Goal: Information Seeking & Learning: Learn about a topic

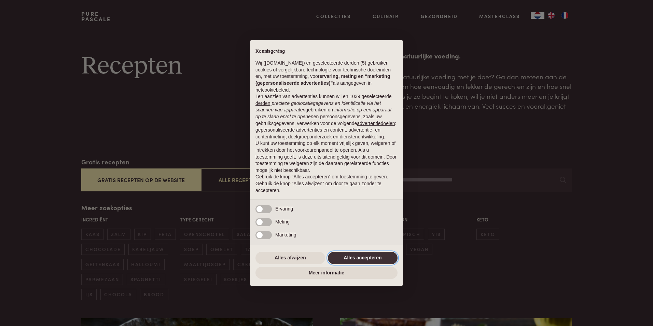
click at [357, 258] on button "Alles accepteren" at bounding box center [363, 258] width 70 height 12
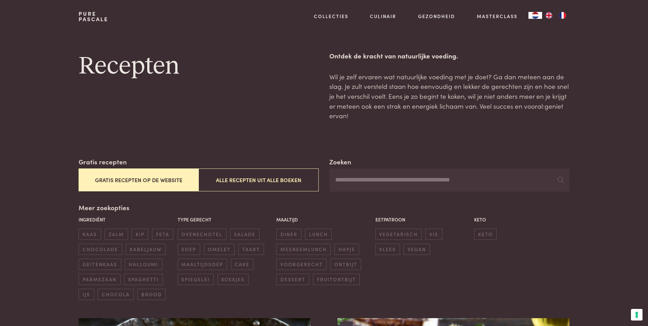
click at [387, 183] on input "Zoeken" at bounding box center [449, 179] width 240 height 23
type input "****"
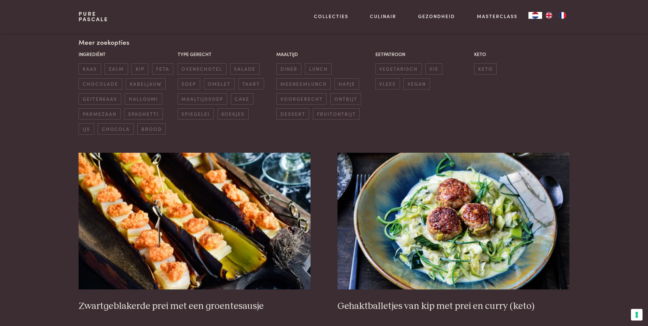
scroll to position [68, 0]
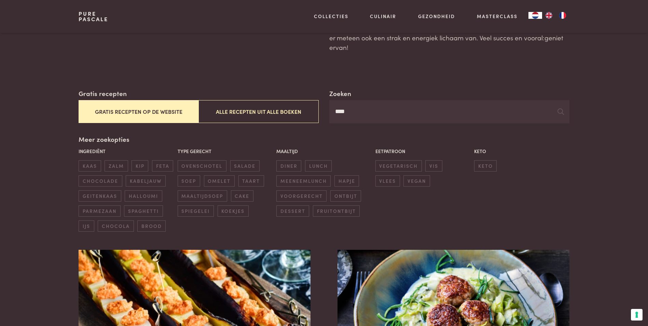
drag, startPoint x: 357, startPoint y: 114, endPoint x: 291, endPoint y: 109, distance: 66.0
click at [309, 112] on div "Zoeken **** Gratis recepten Gratis recepten op de website Alle recepten uit all…" at bounding box center [324, 105] width 490 height 35
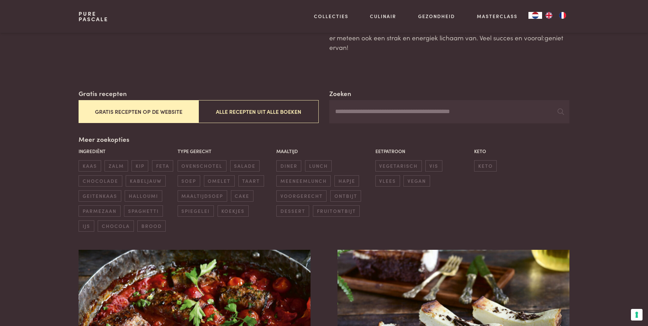
click at [143, 195] on span "halloumi" at bounding box center [143, 195] width 37 height 11
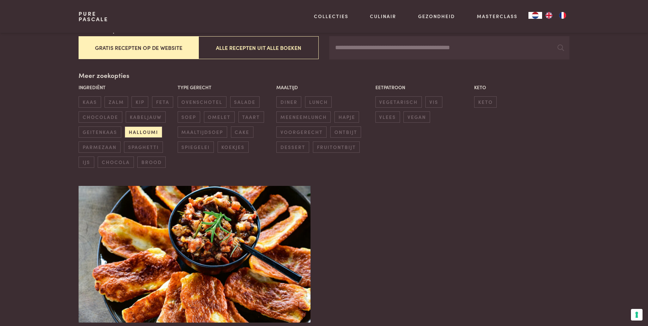
scroll to position [20, 0]
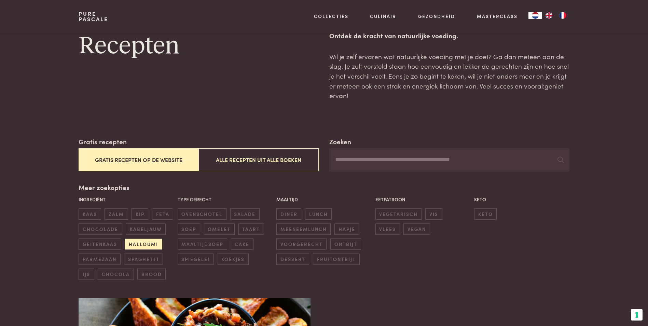
click at [164, 211] on span "feta" at bounding box center [162, 213] width 21 height 11
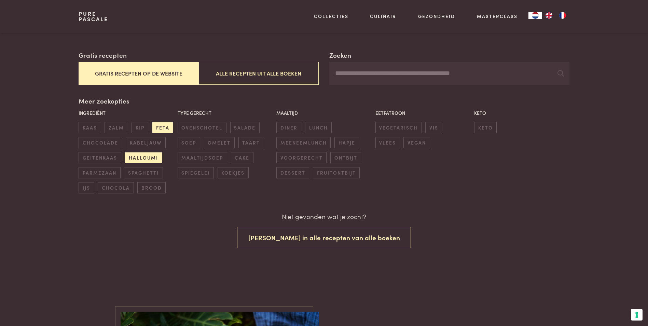
click at [143, 157] on span "halloumi" at bounding box center [143, 157] width 37 height 11
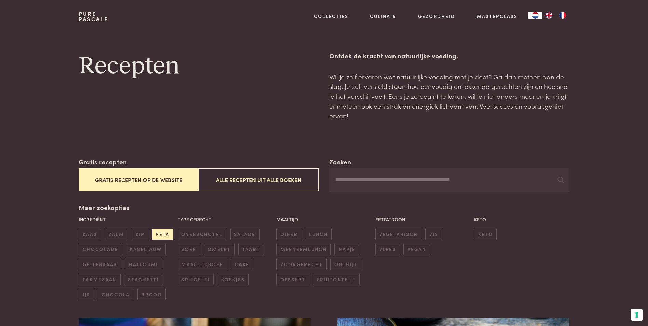
click at [108, 263] on span "geitenkaas" at bounding box center [100, 263] width 42 height 11
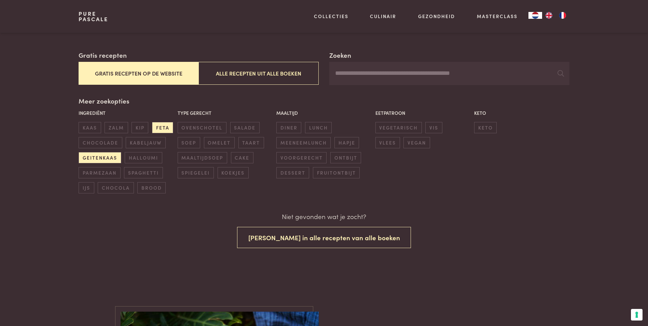
drag, startPoint x: 162, startPoint y: 126, endPoint x: 169, endPoint y: 129, distance: 8.0
click at [162, 126] on span "feta" at bounding box center [162, 127] width 21 height 11
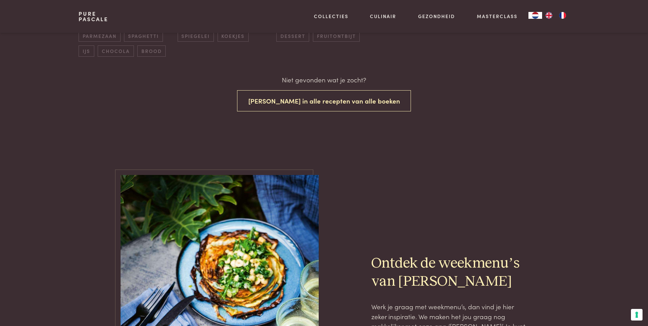
scroll to position [277, 0]
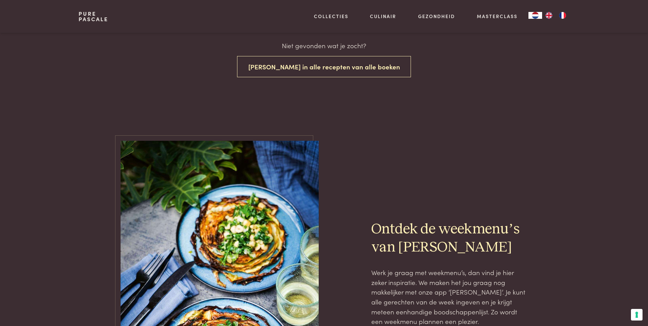
click at [325, 69] on button "Zoek in alle recepten van alle boeken" at bounding box center [324, 67] width 174 height 22
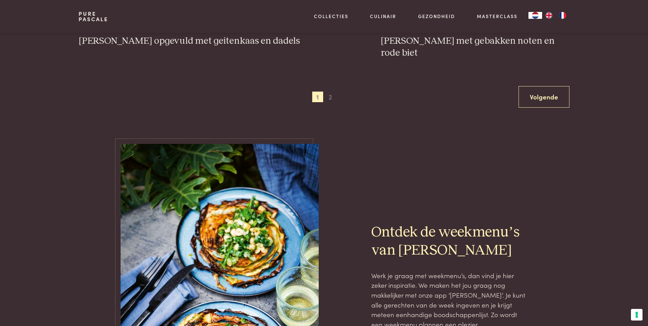
scroll to position [1591, 0]
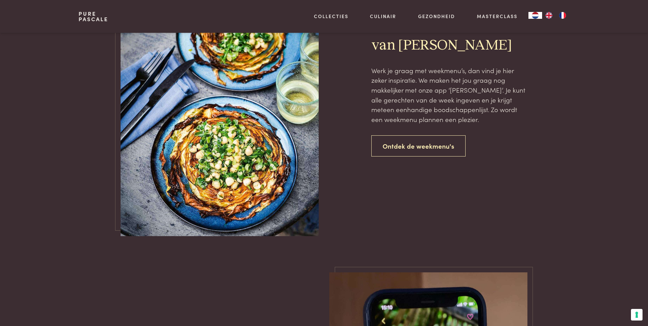
click at [414, 135] on link "Ontdek de weekmenu's" at bounding box center [418, 146] width 94 height 22
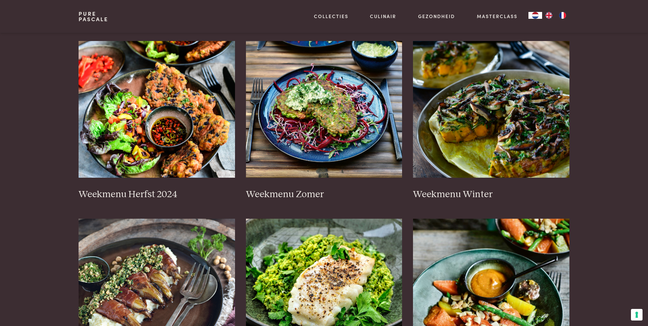
scroll to position [137, 0]
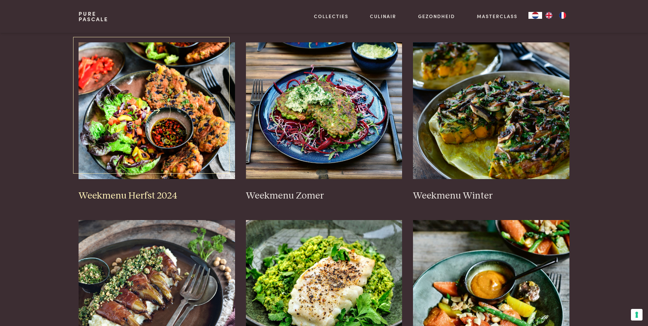
click at [123, 195] on h3 "Weekmenu Herfst 2024" at bounding box center [157, 196] width 156 height 12
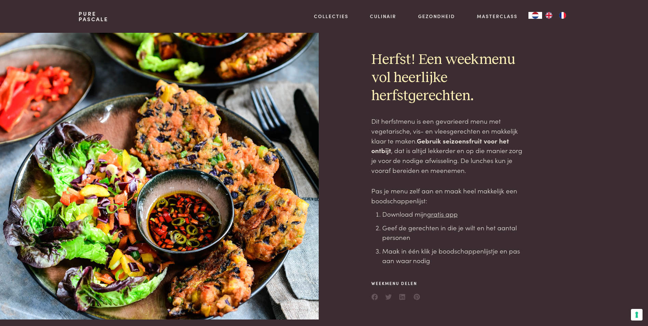
click at [326, 77] on link "Recepten" at bounding box center [367, 73] width 116 height 7
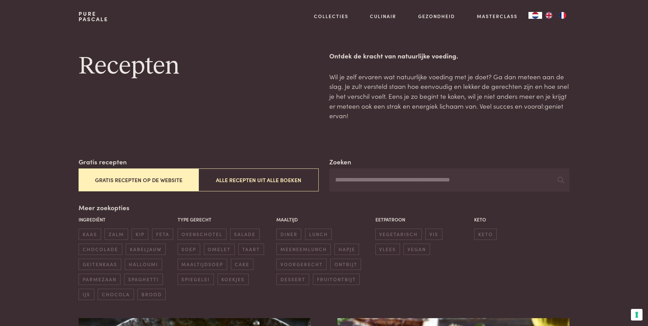
click at [145, 265] on span "halloumi" at bounding box center [143, 263] width 37 height 11
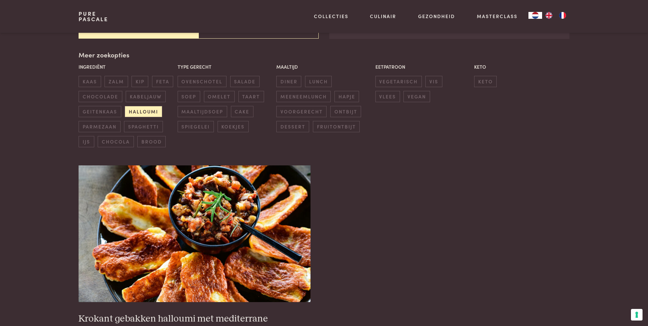
scroll to position [88, 0]
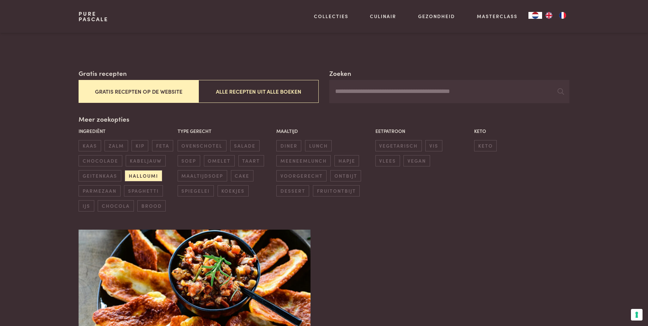
click at [281, 93] on button "Alle recepten uit alle boeken" at bounding box center [258, 91] width 120 height 23
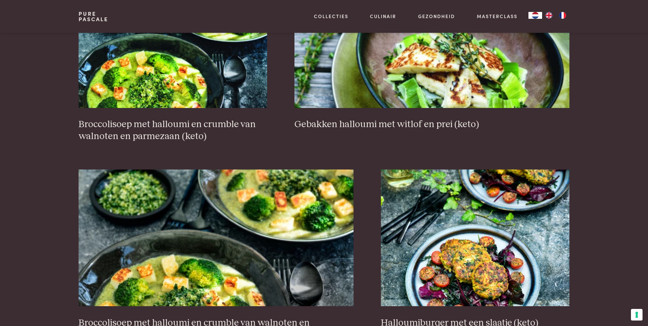
scroll to position [1113, 0]
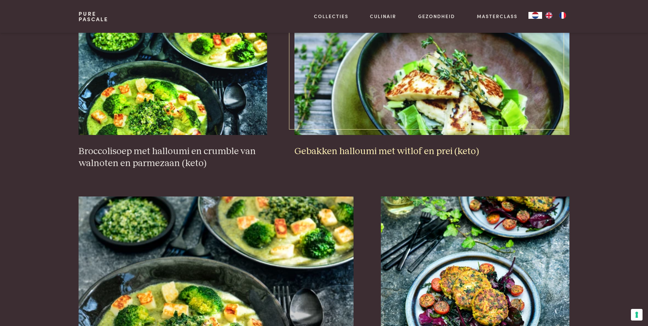
drag, startPoint x: 440, startPoint y: 77, endPoint x: 491, endPoint y: 119, distance: 65.7
click at [441, 77] on img at bounding box center [431, 66] width 275 height 137
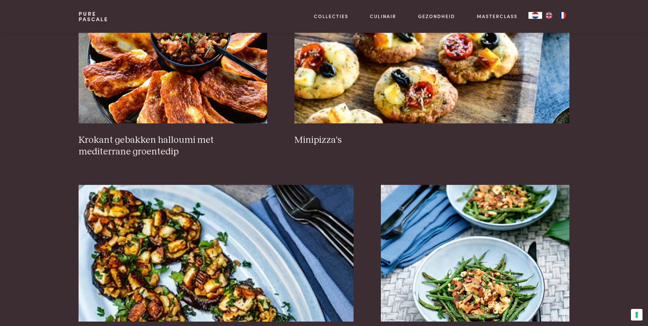
scroll to position [293, 0]
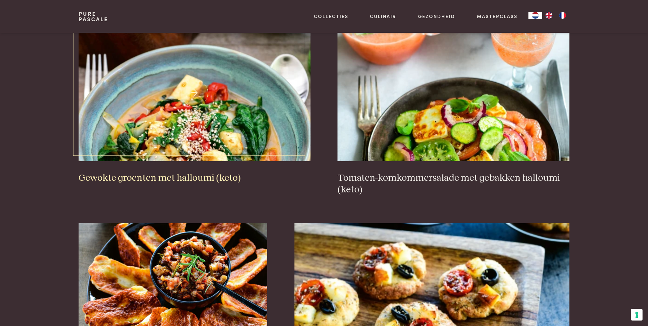
click at [191, 110] on img at bounding box center [194, 93] width 231 height 137
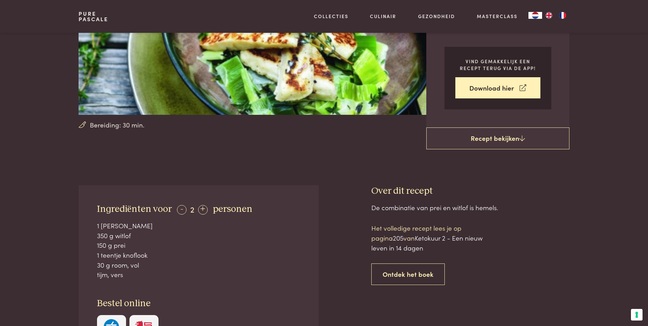
scroll to position [137, 0]
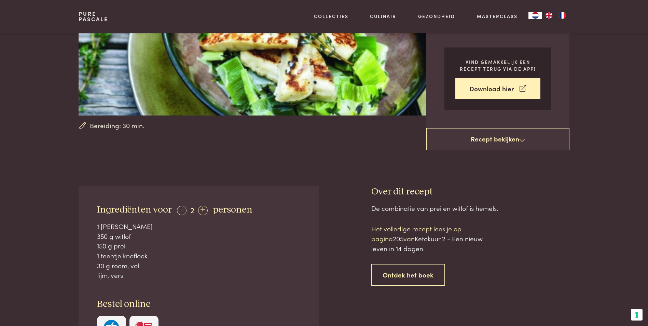
click at [517, 140] on link "Recept bekijken" at bounding box center [497, 139] width 143 height 22
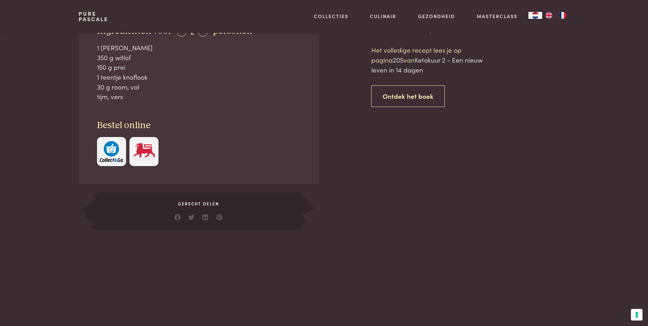
scroll to position [322, 0]
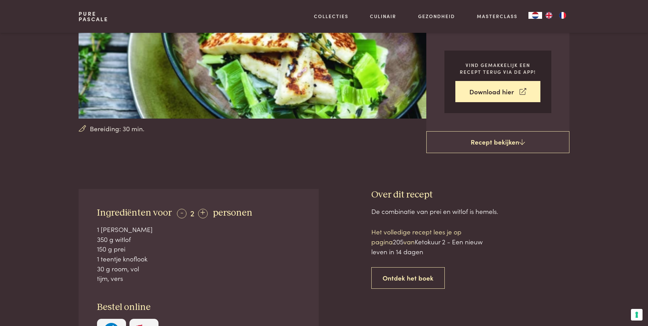
scroll to position [49, 0]
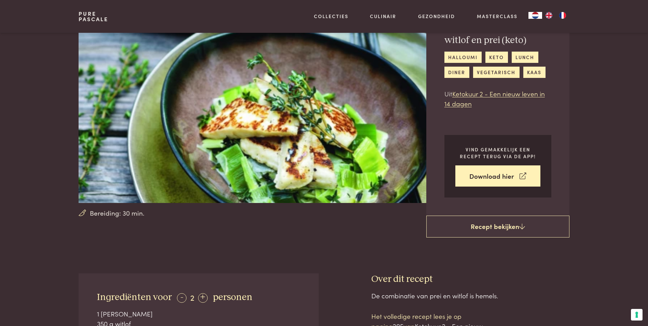
scroll to position [322, 0]
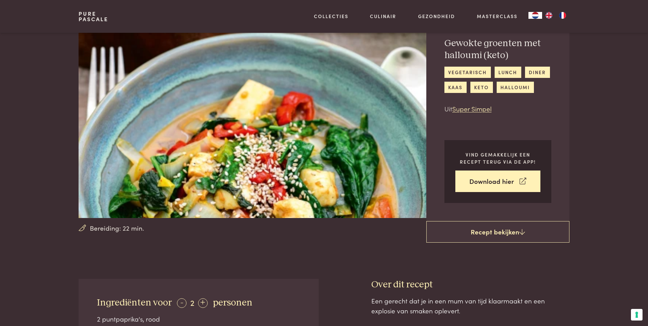
scroll to position [137, 0]
